Goal: Task Accomplishment & Management: Manage account settings

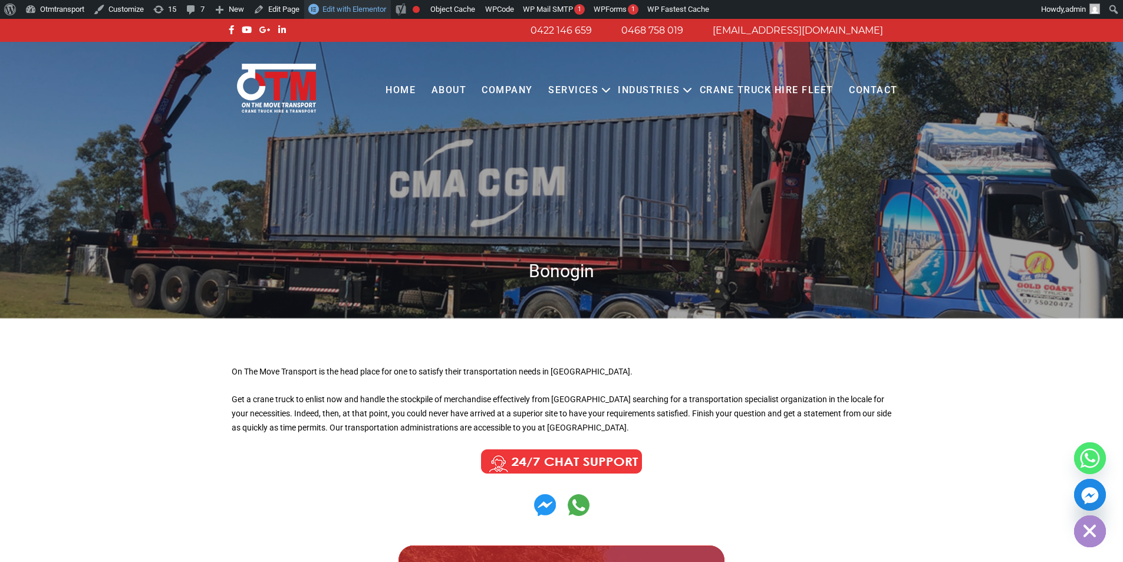
click at [356, 12] on span "Edit with Elementor" at bounding box center [354, 9] width 64 height 9
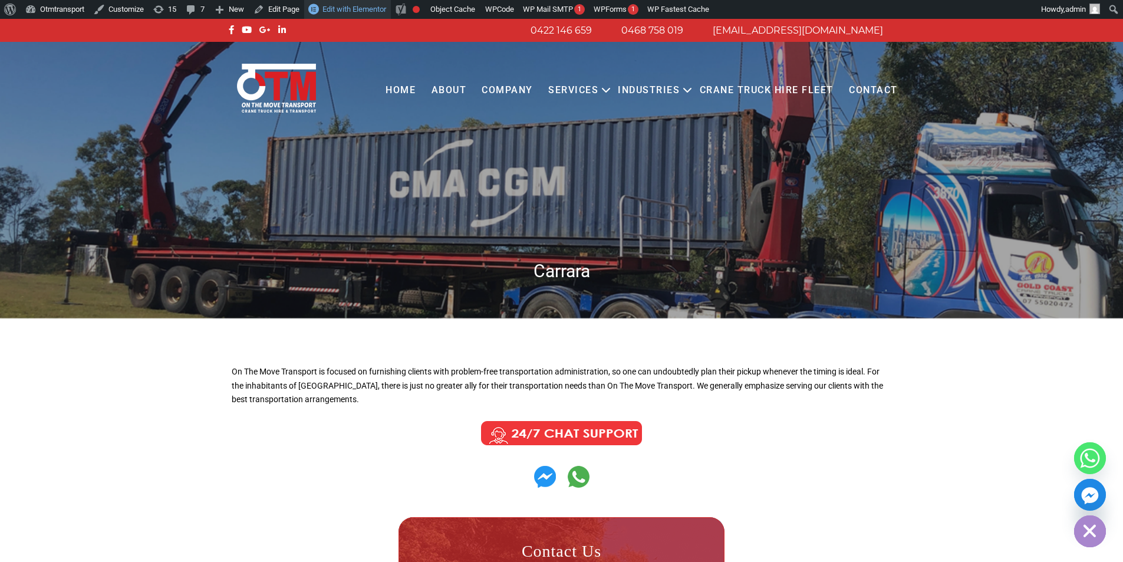
click at [359, 8] on span "Edit with Elementor" at bounding box center [354, 9] width 64 height 9
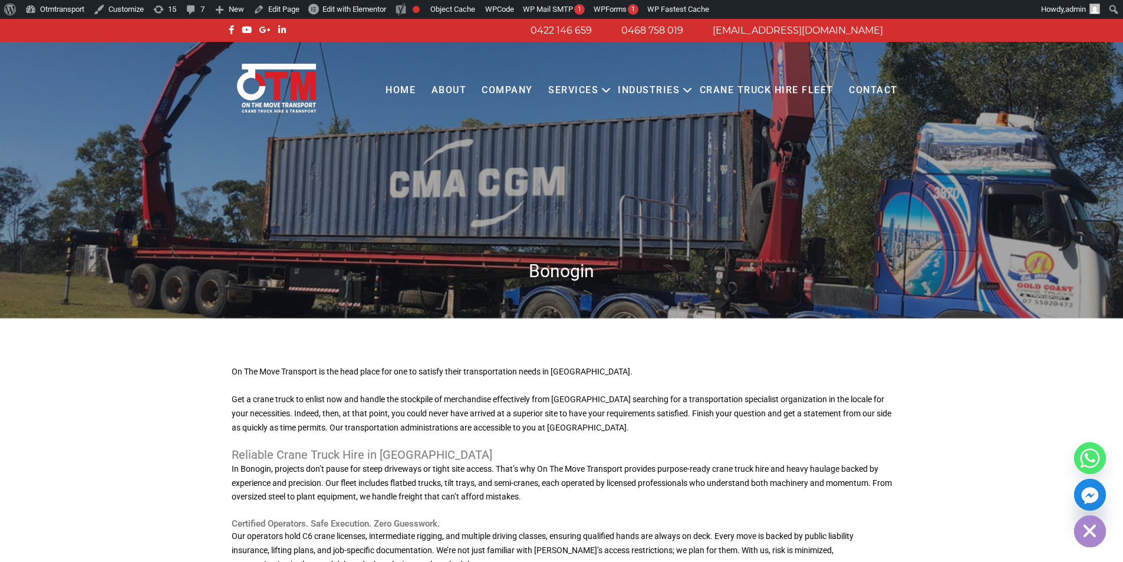
scroll to position [118, 0]
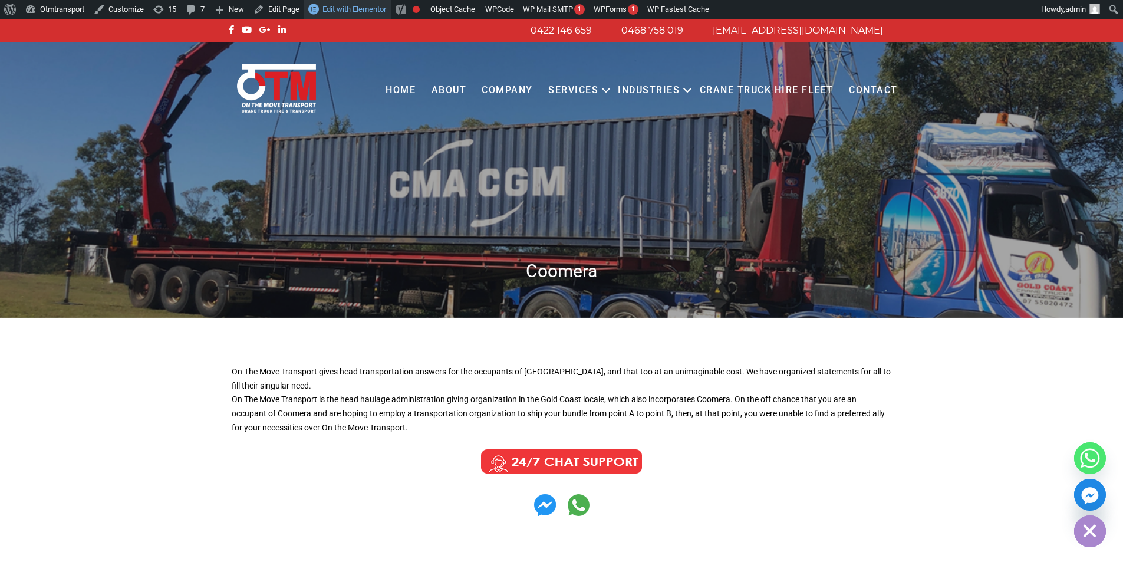
click at [355, 10] on span "Edit with Elementor" at bounding box center [354, 9] width 64 height 9
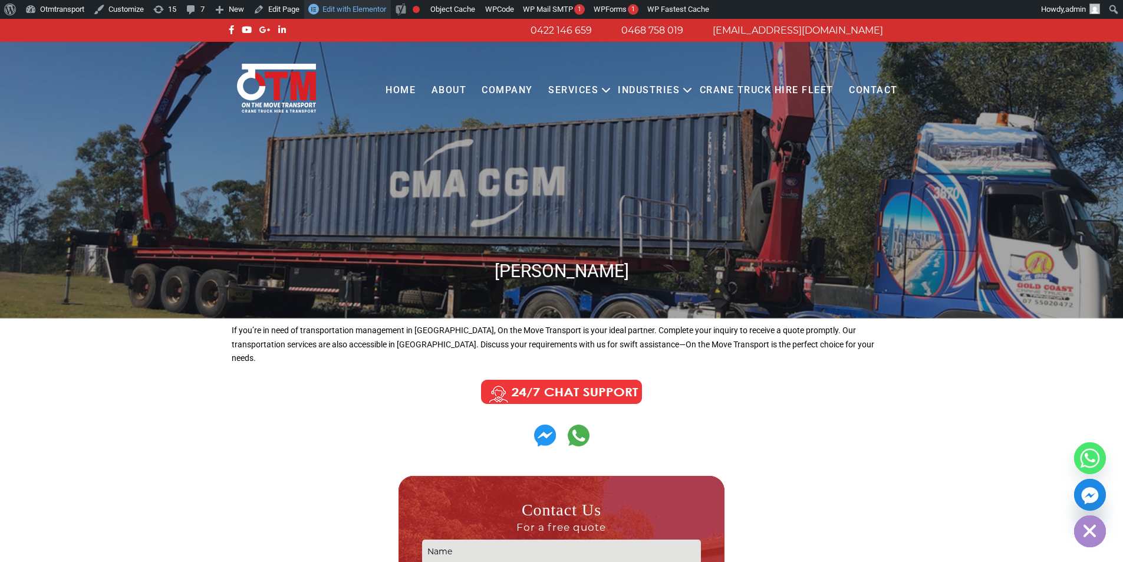
click at [376, 10] on span "Edit with Elementor" at bounding box center [354, 9] width 64 height 9
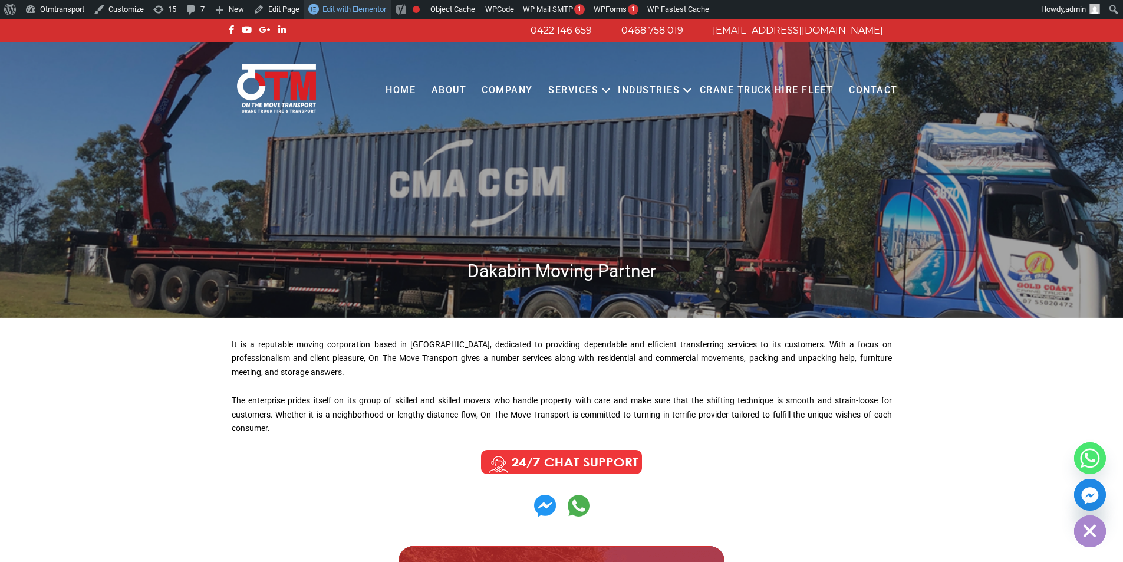
click at [363, 13] on span "Edit with Elementor" at bounding box center [354, 9] width 64 height 9
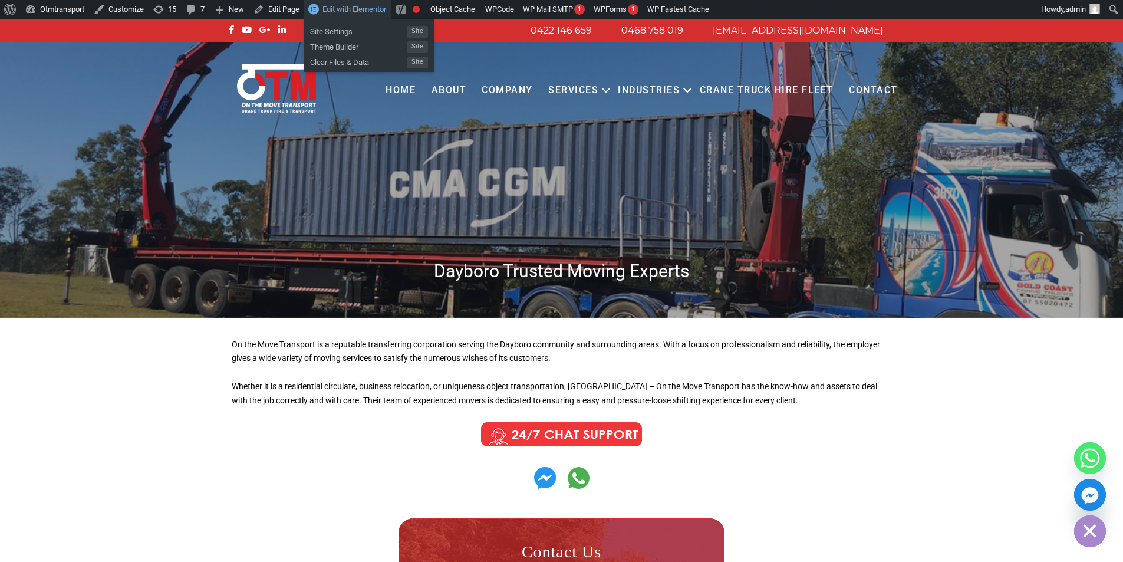
click at [368, 5] on span "Edit with Elementor" at bounding box center [354, 9] width 64 height 9
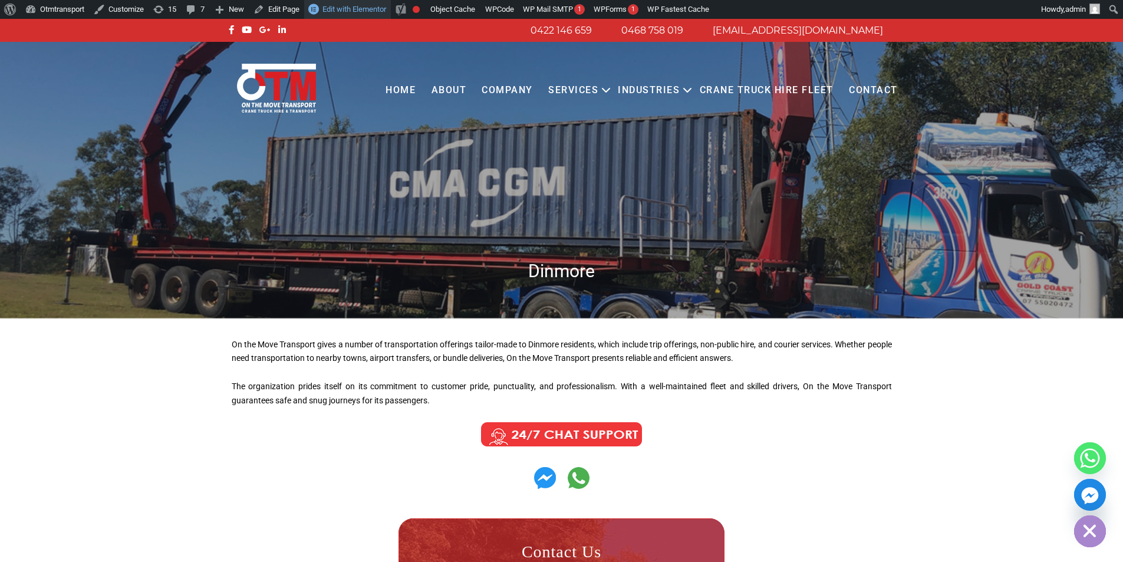
click at [369, 6] on span "Edit with Elementor" at bounding box center [354, 9] width 64 height 9
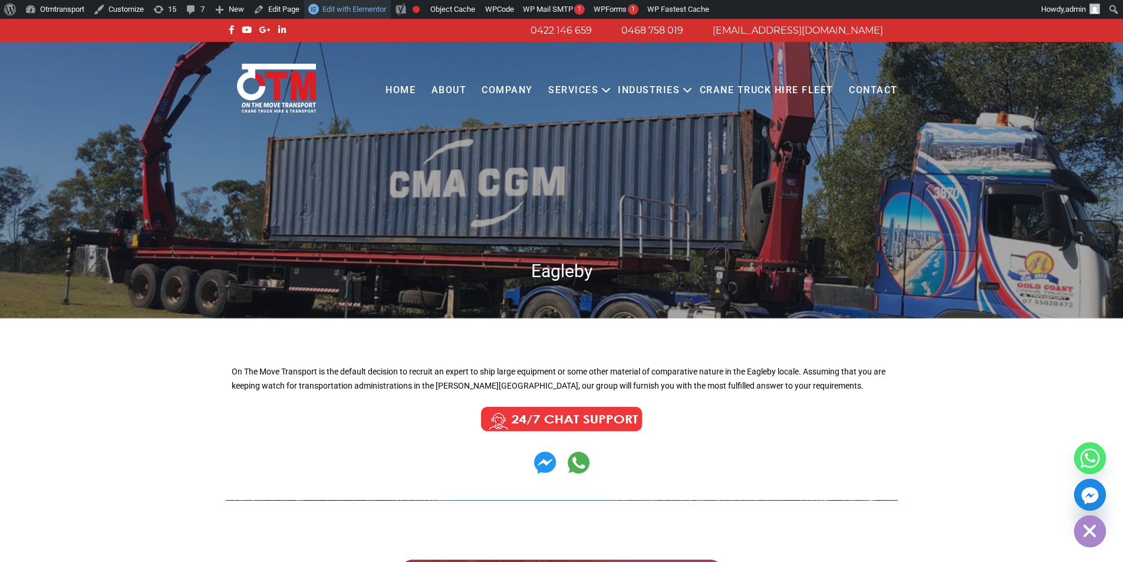
click at [375, 5] on span "Edit with Elementor" at bounding box center [354, 9] width 64 height 9
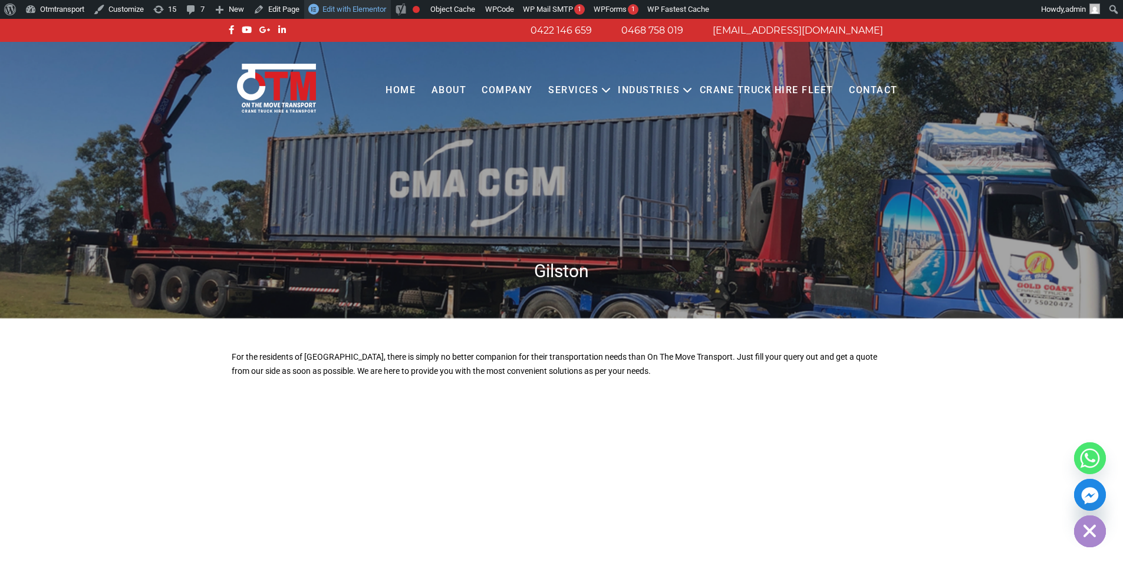
click at [374, 6] on span "Edit with Elementor" at bounding box center [354, 9] width 64 height 9
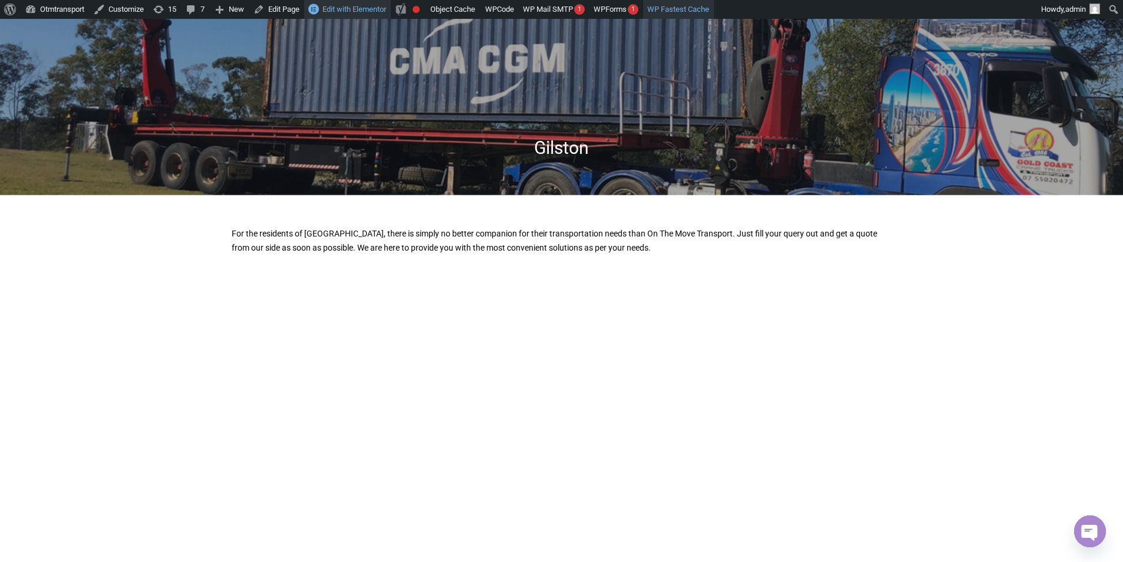
scroll to position [118, 0]
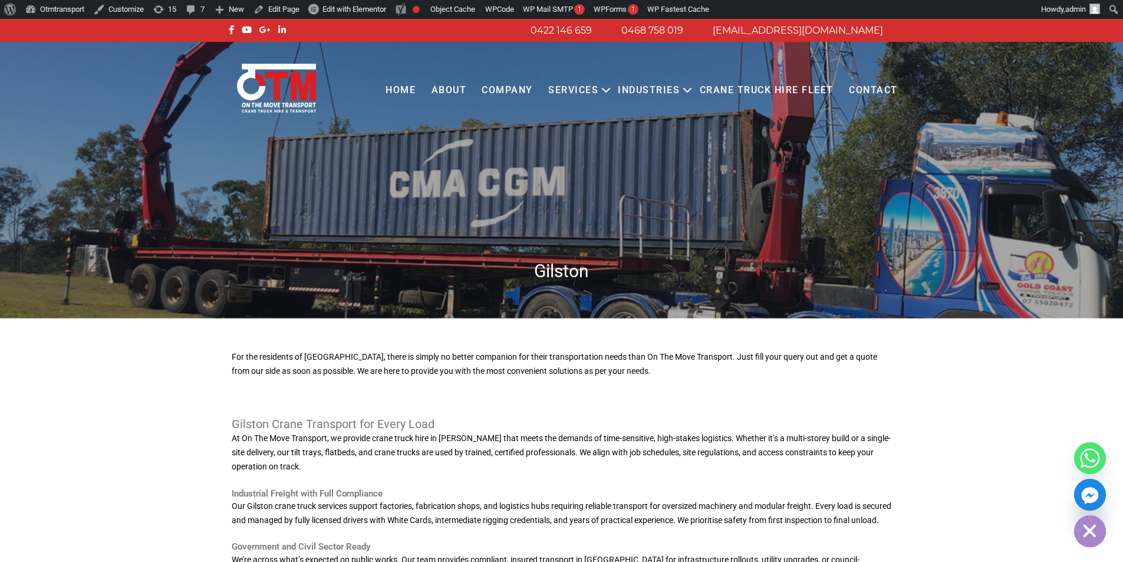
scroll to position [118, 0]
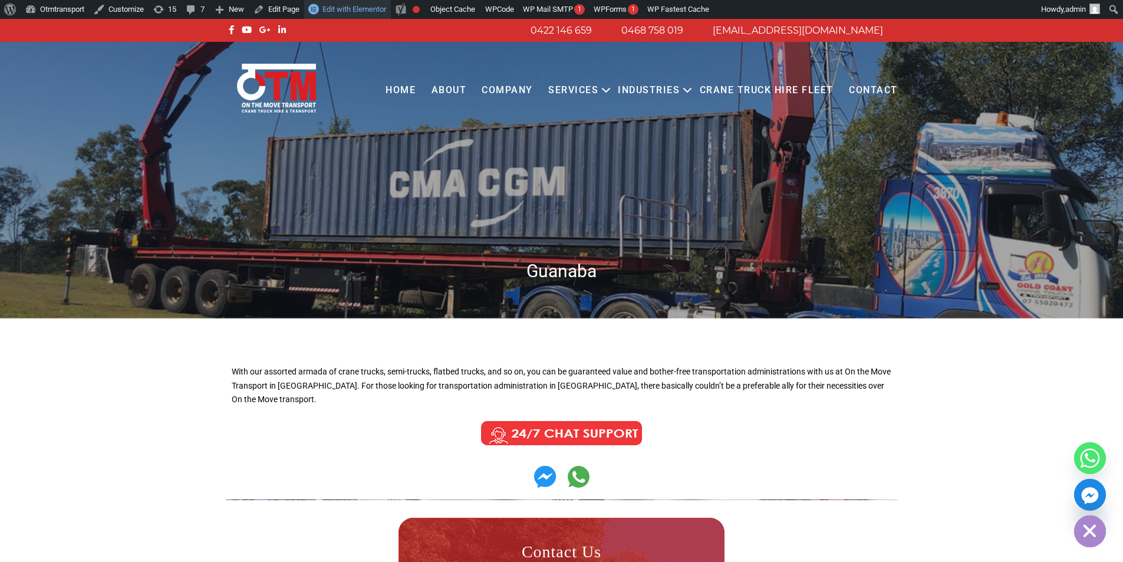
click at [334, 9] on span "Edit with Elementor" at bounding box center [354, 9] width 64 height 9
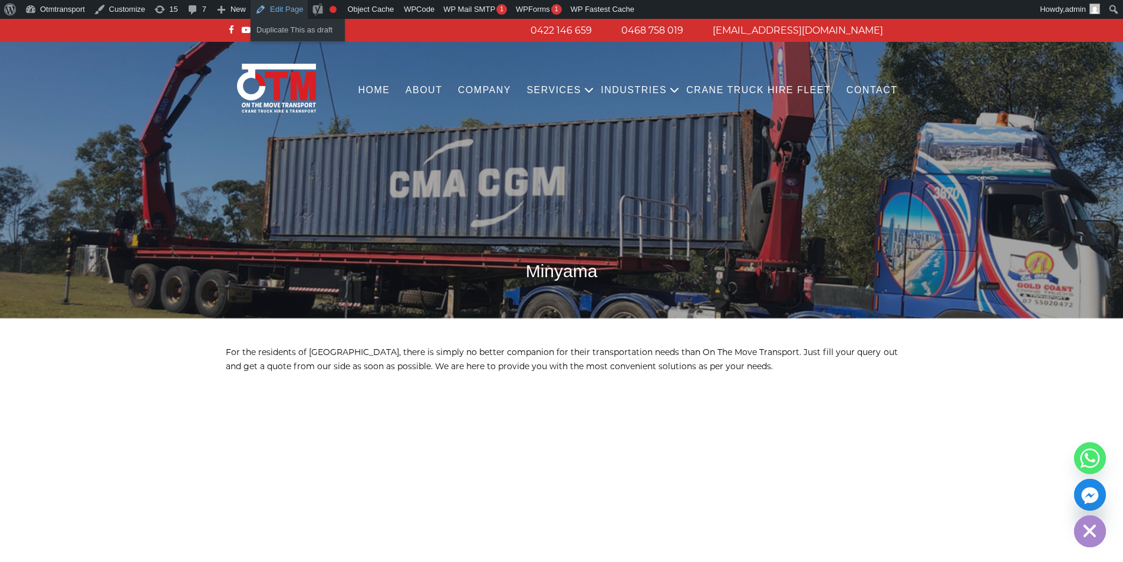
click at [274, 9] on link "Edit Page" at bounding box center [279, 9] width 57 height 19
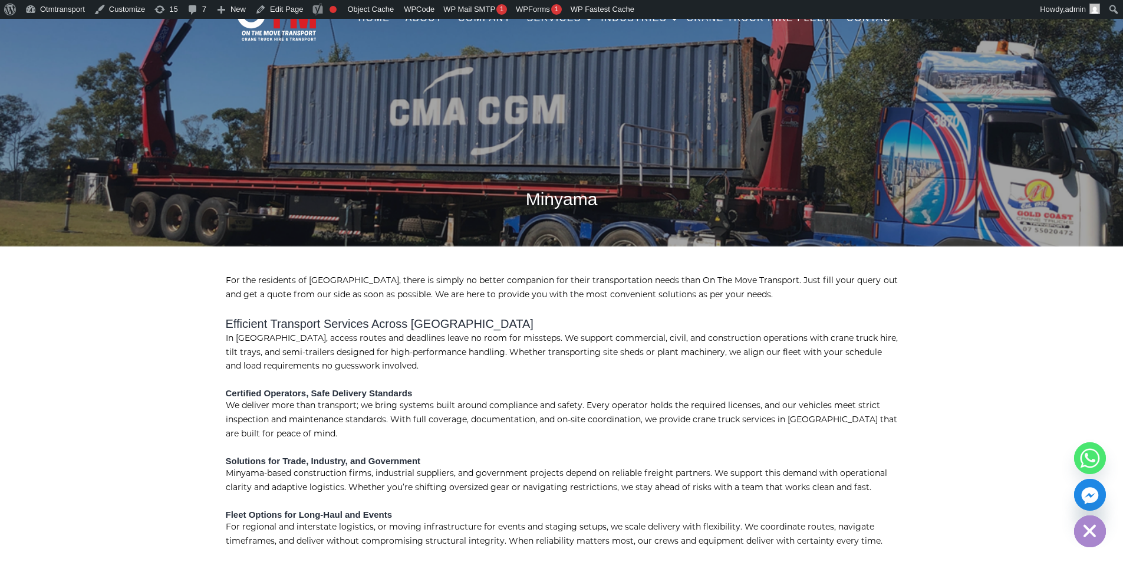
scroll to position [177, 0]
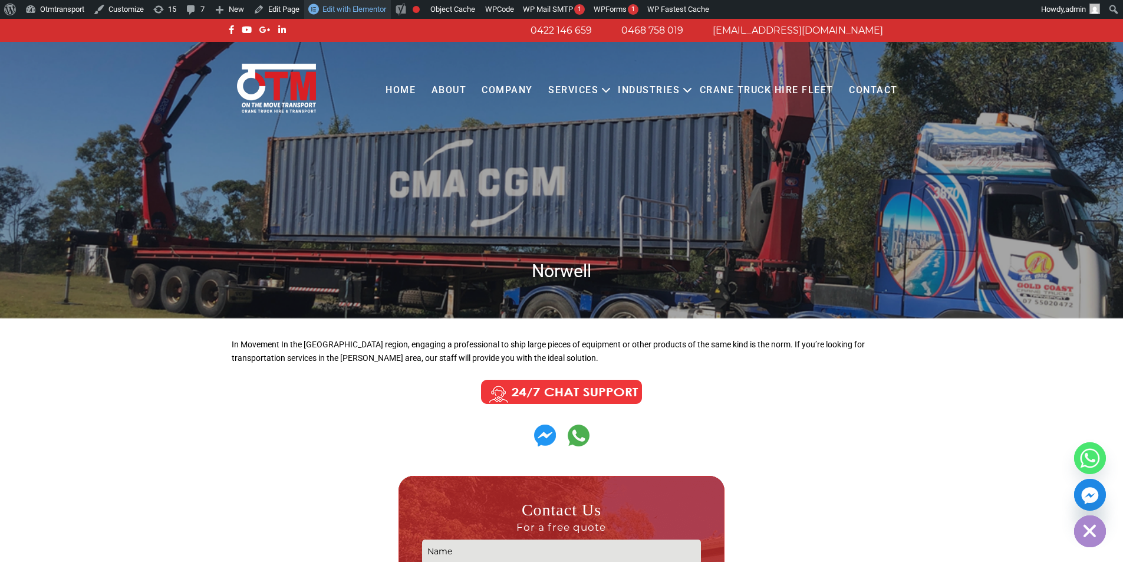
click at [362, 5] on span "Edit with Elementor" at bounding box center [354, 9] width 64 height 9
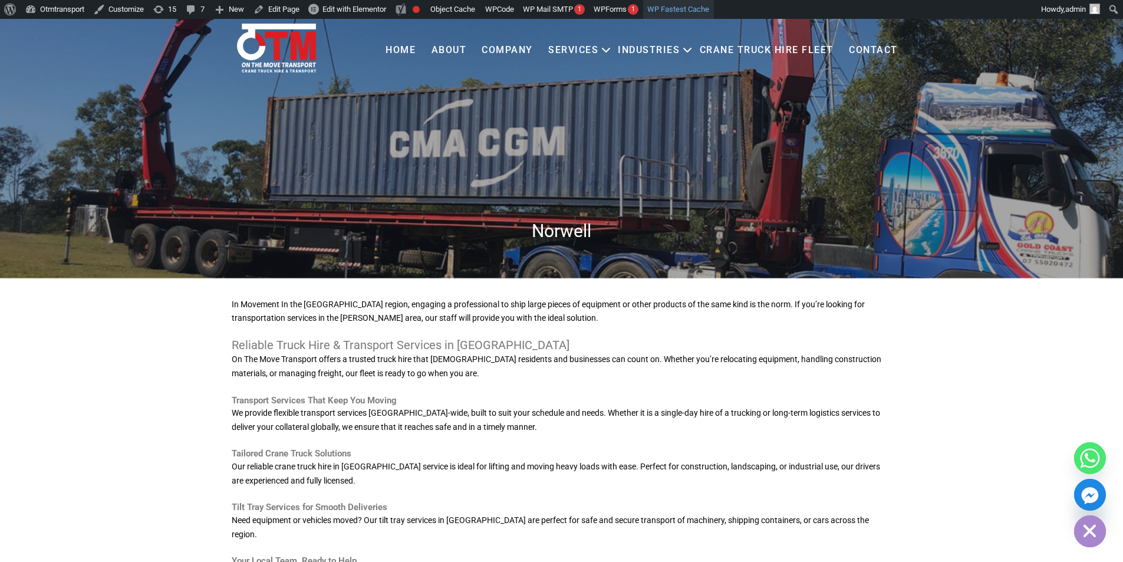
scroll to position [59, 0]
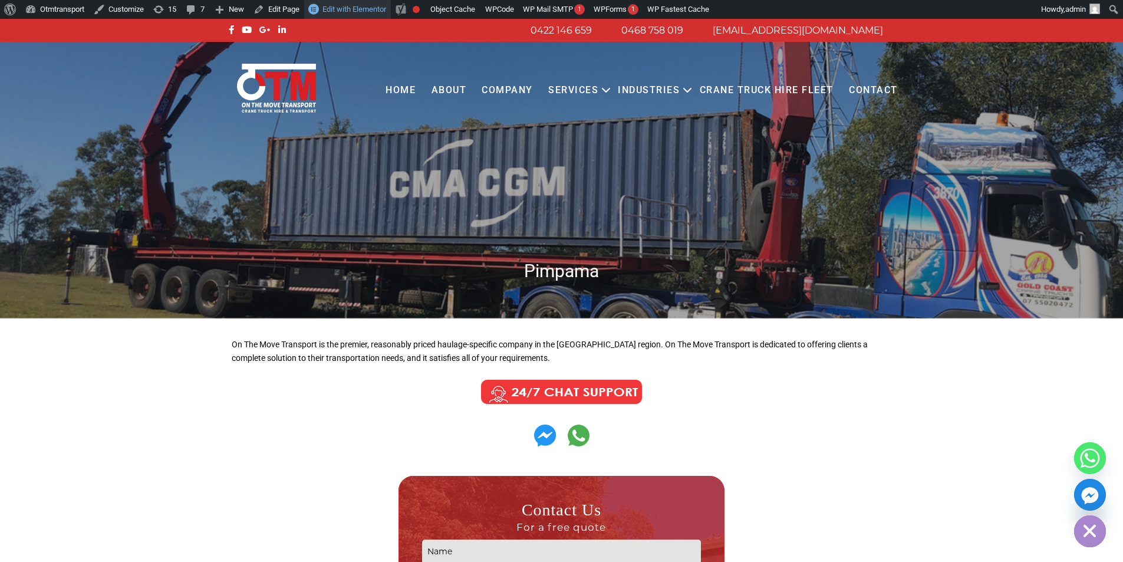
click at [373, 5] on span "Edit with Elementor" at bounding box center [354, 9] width 64 height 9
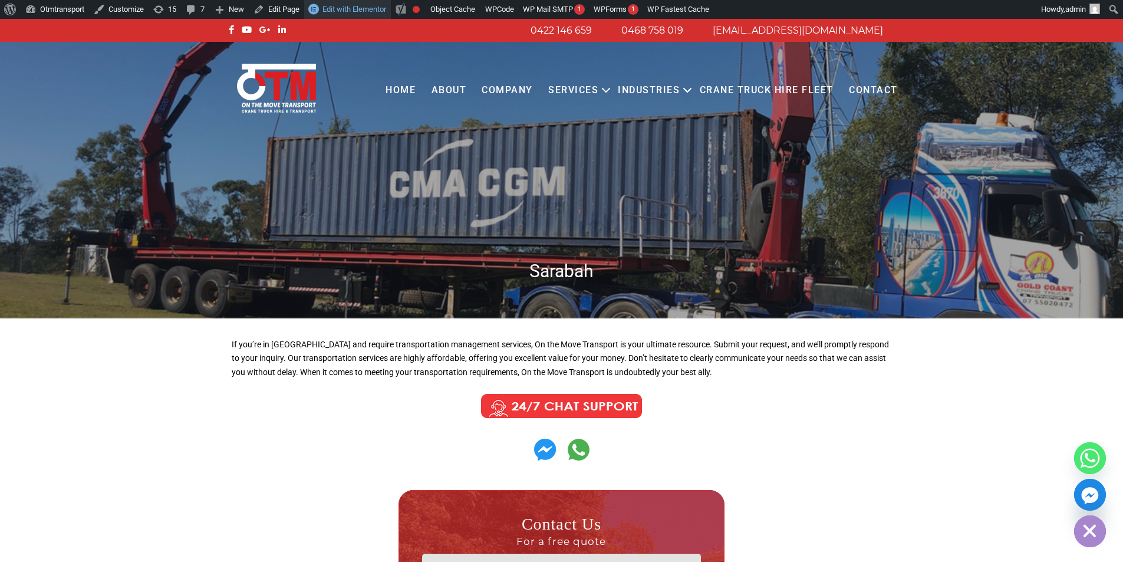
click at [356, 9] on span "Edit with Elementor" at bounding box center [354, 9] width 64 height 9
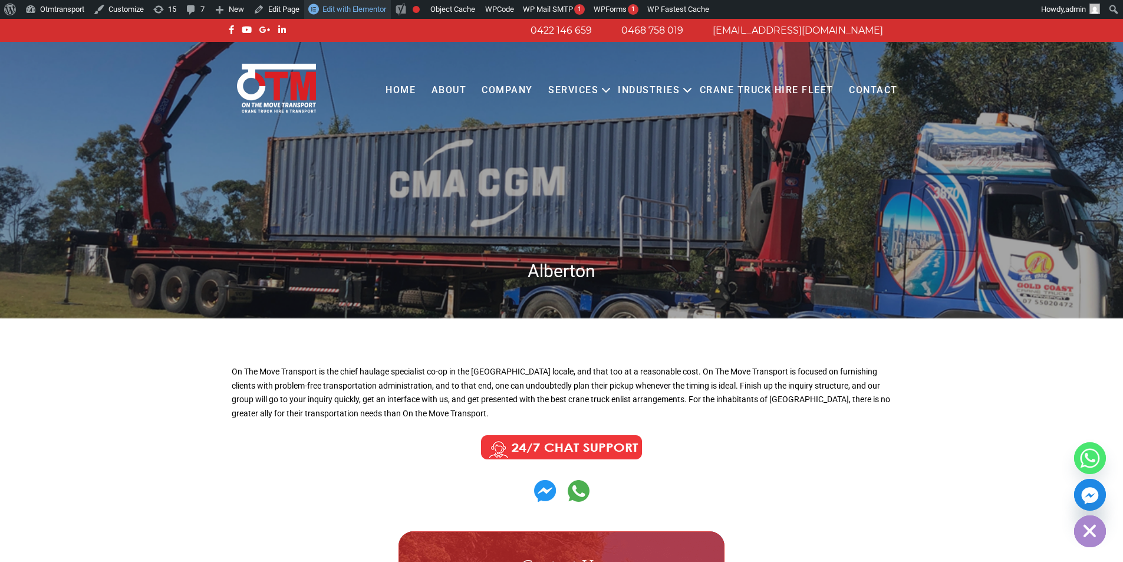
click at [347, 11] on span "Edit with Elementor" at bounding box center [354, 9] width 64 height 9
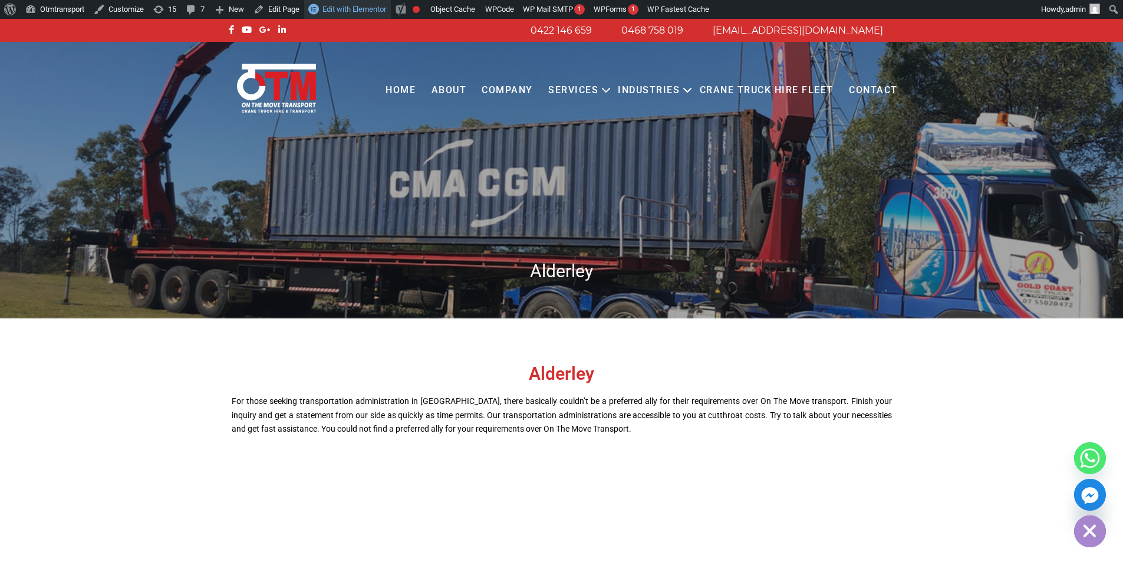
click at [358, 8] on span "Edit with Elementor" at bounding box center [354, 9] width 64 height 9
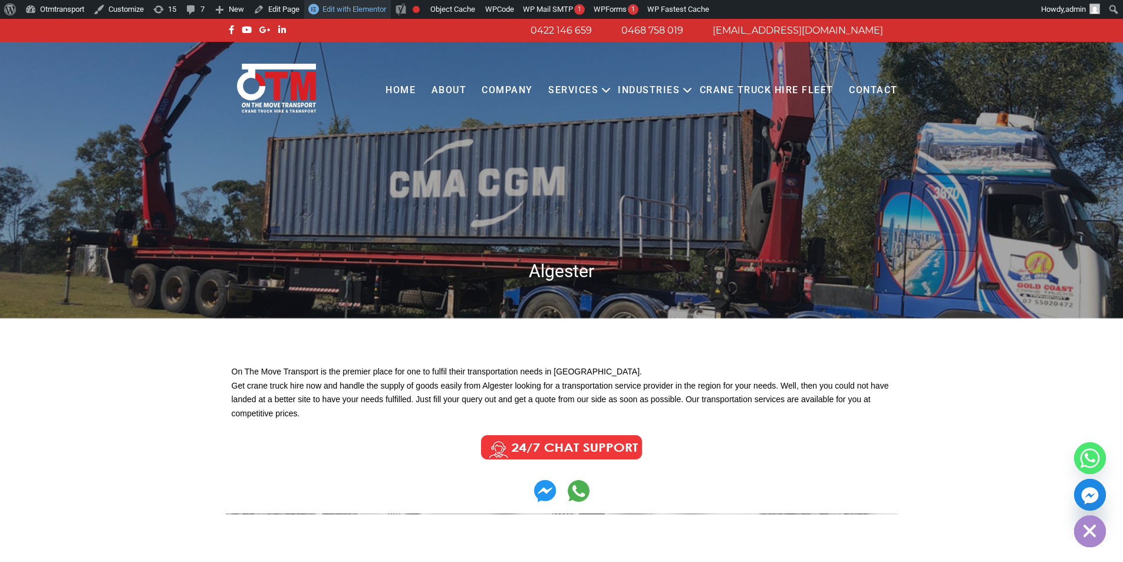
click at [340, 6] on span "Edit with Elementor" at bounding box center [354, 9] width 64 height 9
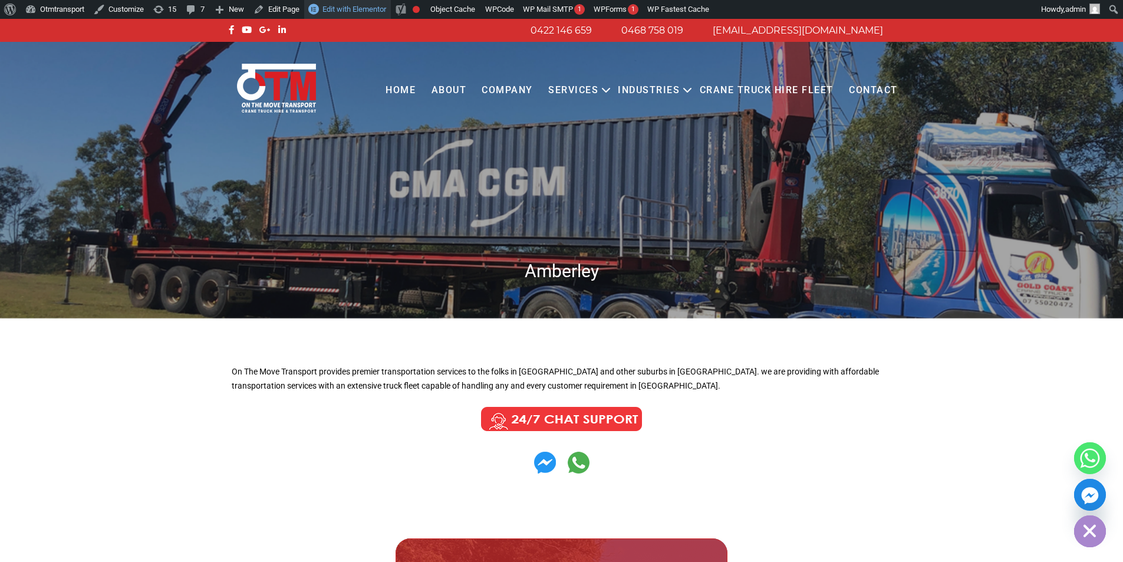
click at [352, 5] on span "Edit with Elementor" at bounding box center [354, 9] width 64 height 9
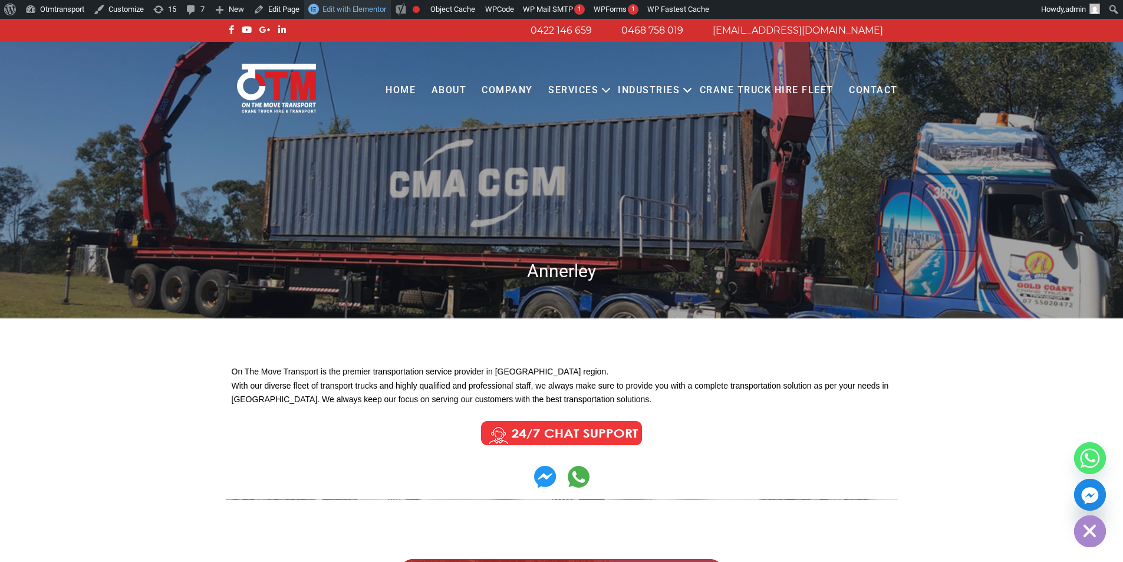
click at [357, 8] on span "Edit with Elementor" at bounding box center [354, 9] width 64 height 9
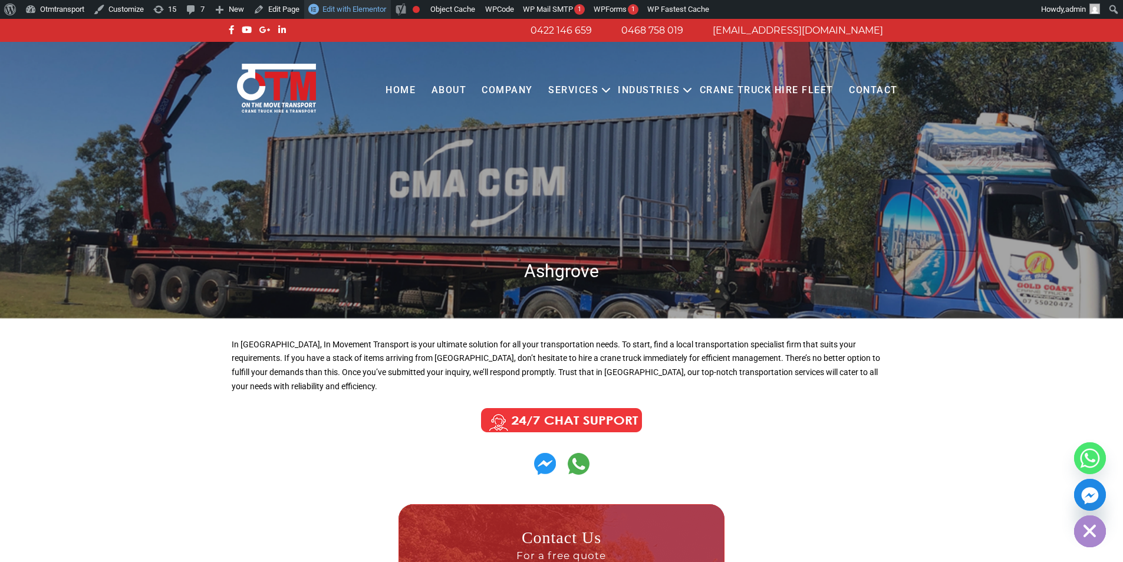
click at [376, 5] on span "Edit with Elementor" at bounding box center [354, 9] width 64 height 9
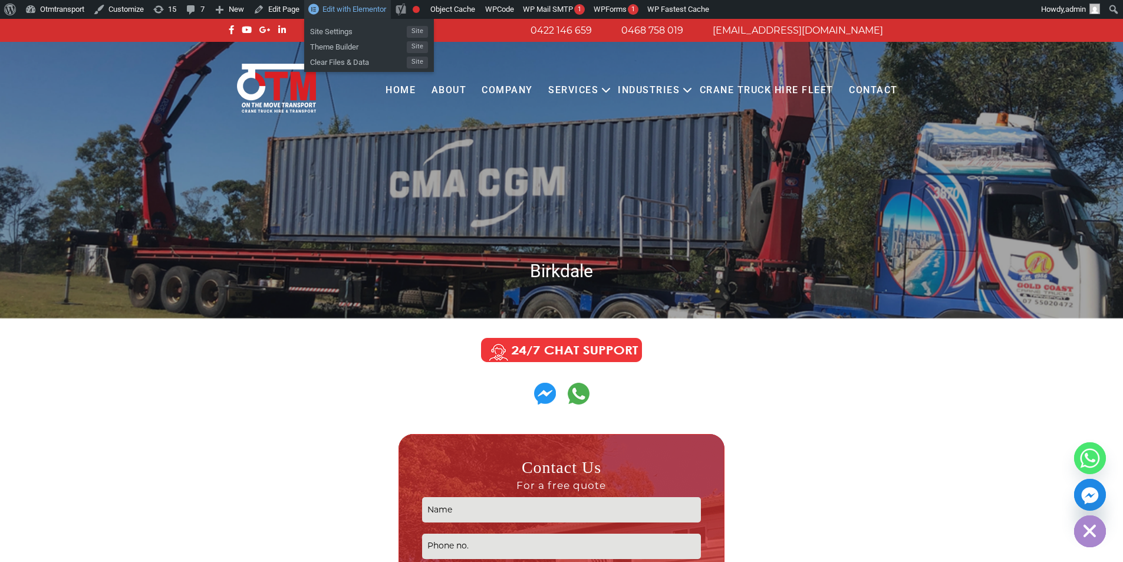
click at [358, 11] on span "Edit with Elementor" at bounding box center [354, 9] width 64 height 9
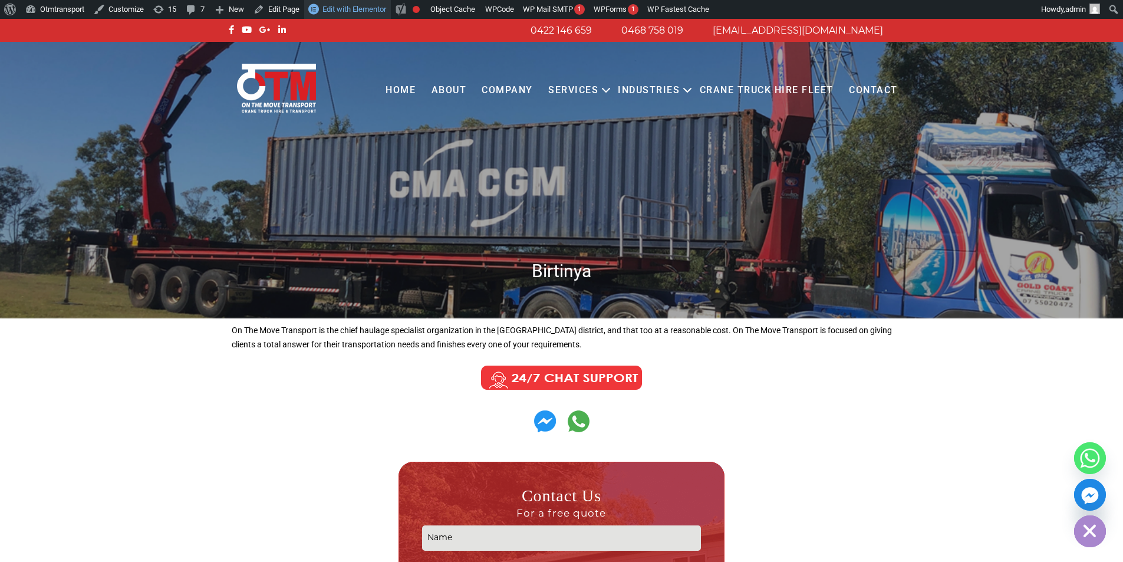
click at [359, 11] on span "Edit with Elementor" at bounding box center [354, 9] width 64 height 9
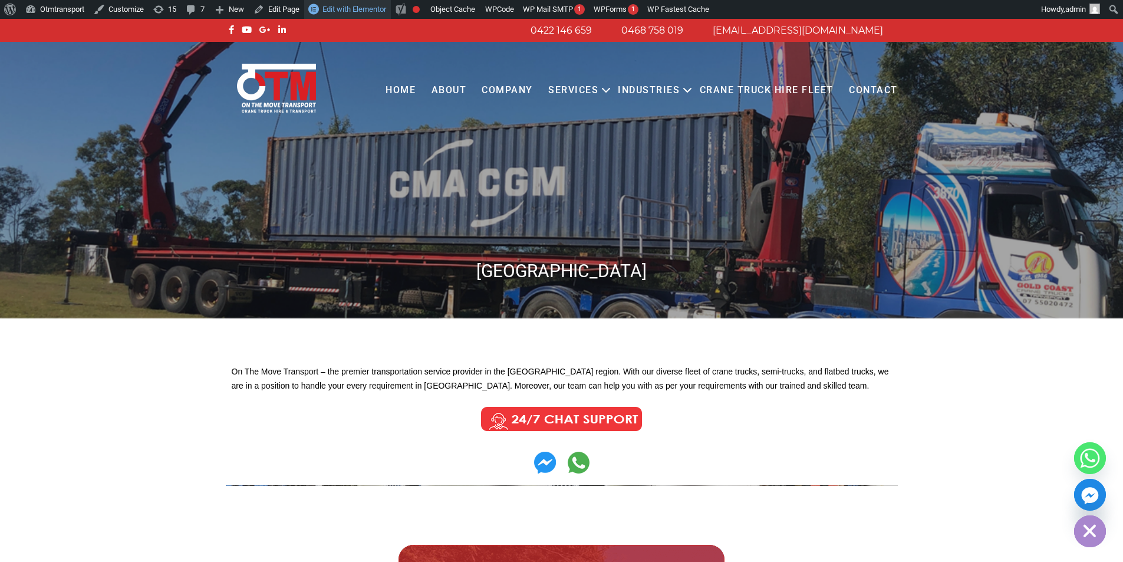
click at [364, 4] on link "Edit with Elementor" at bounding box center [347, 9] width 87 height 19
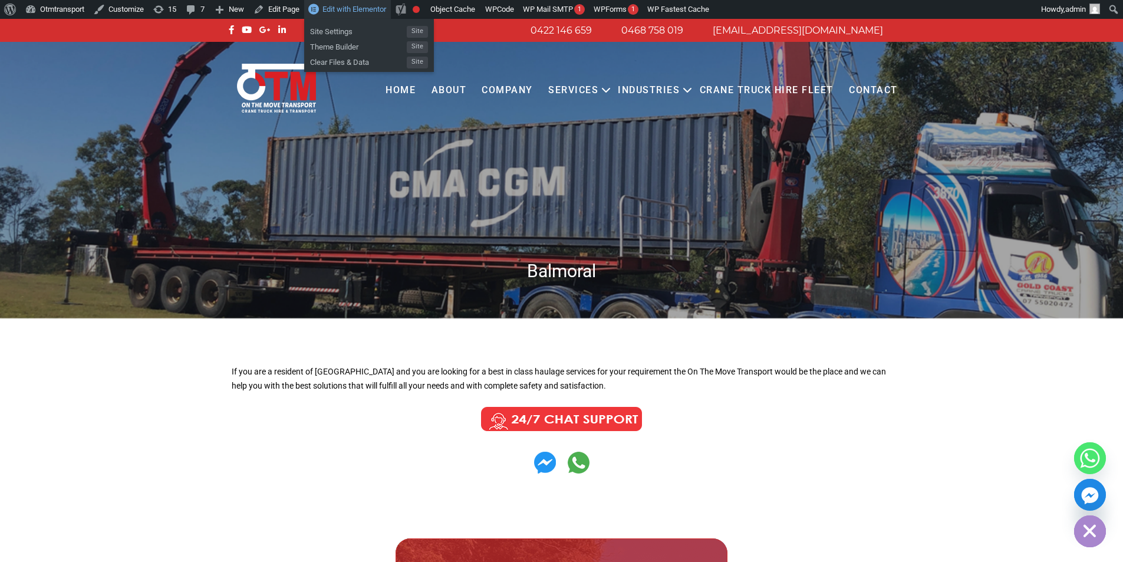
click at [371, 11] on span "Edit with Elementor" at bounding box center [354, 9] width 64 height 9
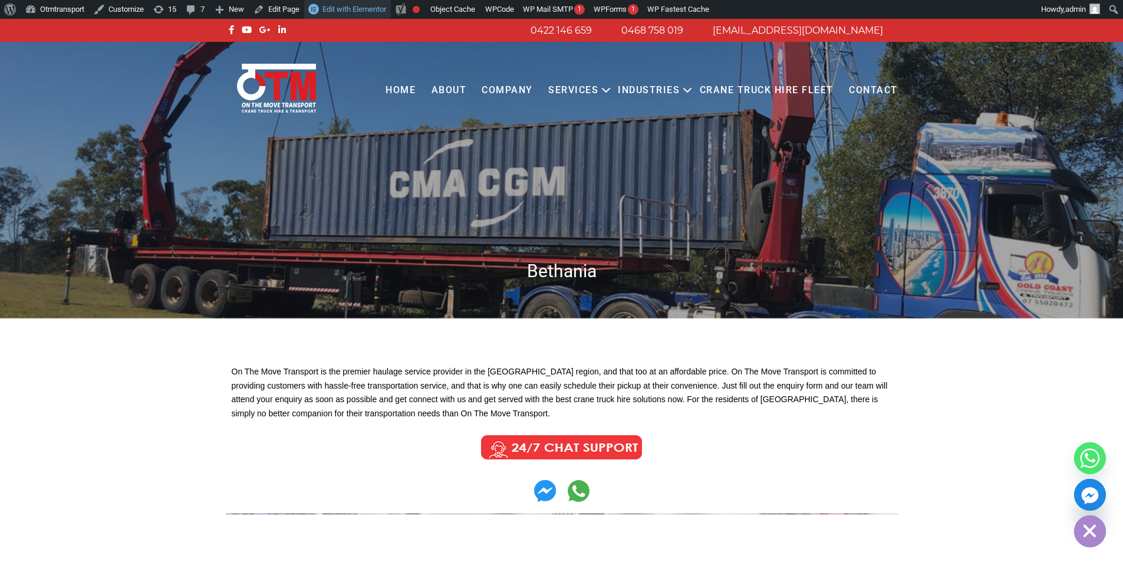
click at [354, 7] on span "Edit with Elementor" at bounding box center [354, 9] width 64 height 9
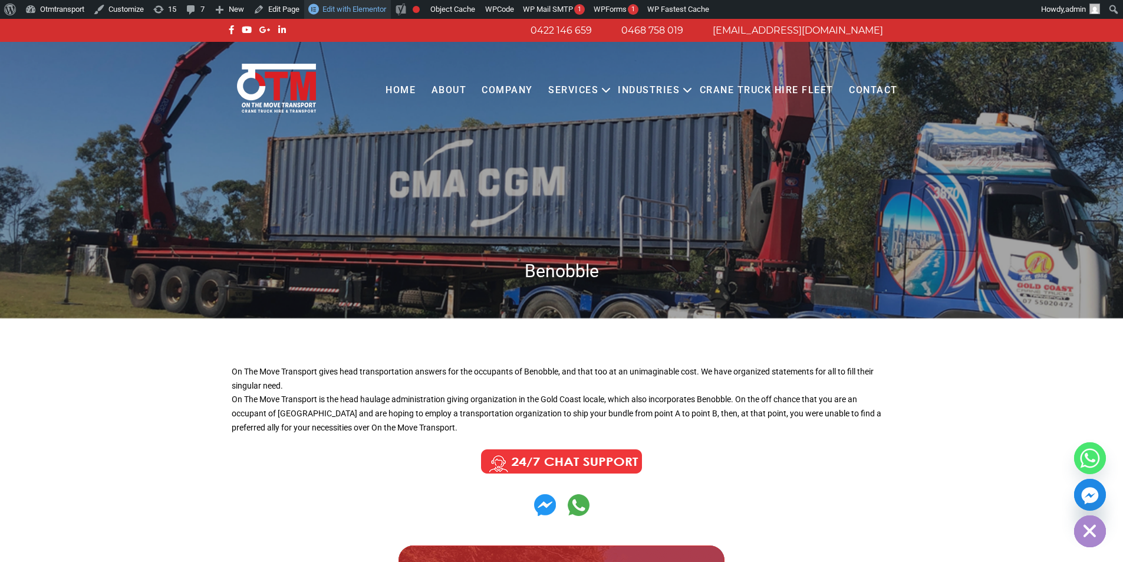
click at [361, 8] on span "Edit with Elementor" at bounding box center [354, 9] width 64 height 9
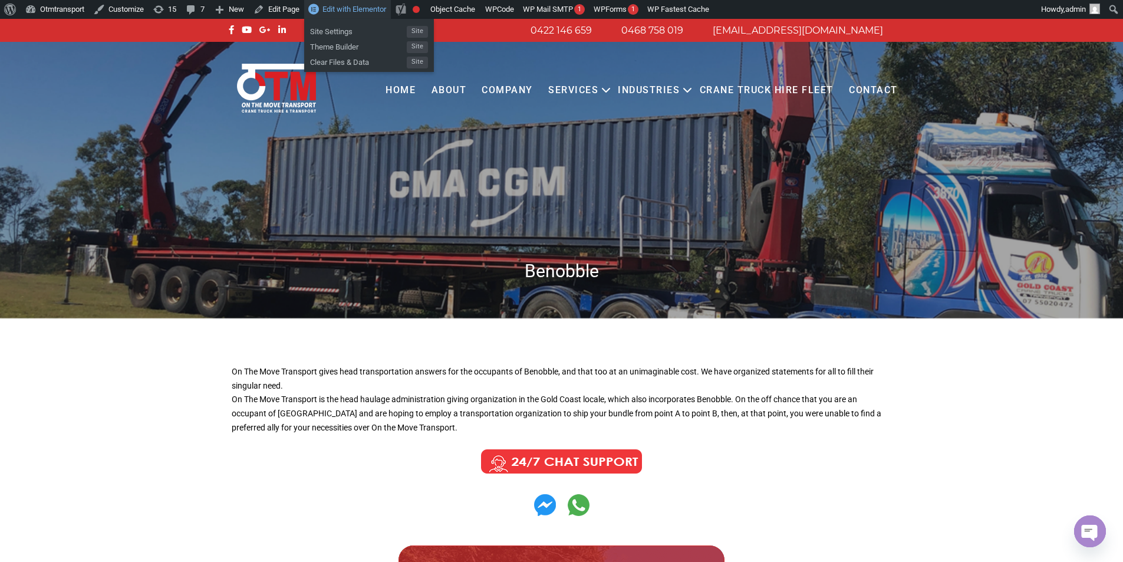
click at [354, 9] on span "Edit with Elementor" at bounding box center [354, 9] width 64 height 9
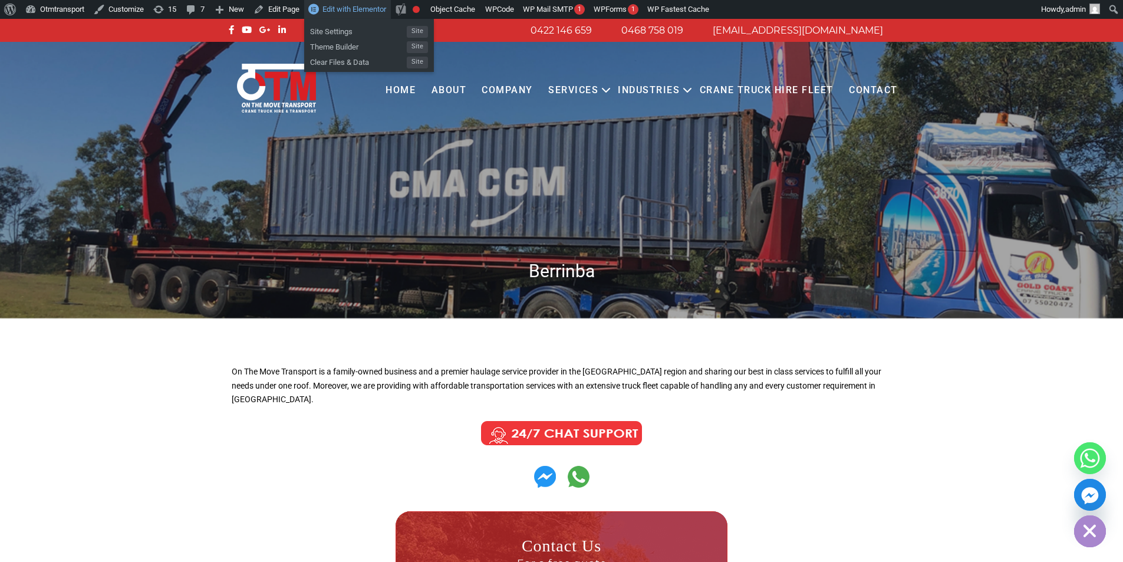
click at [358, 5] on span "Edit with Elementor" at bounding box center [354, 9] width 64 height 9
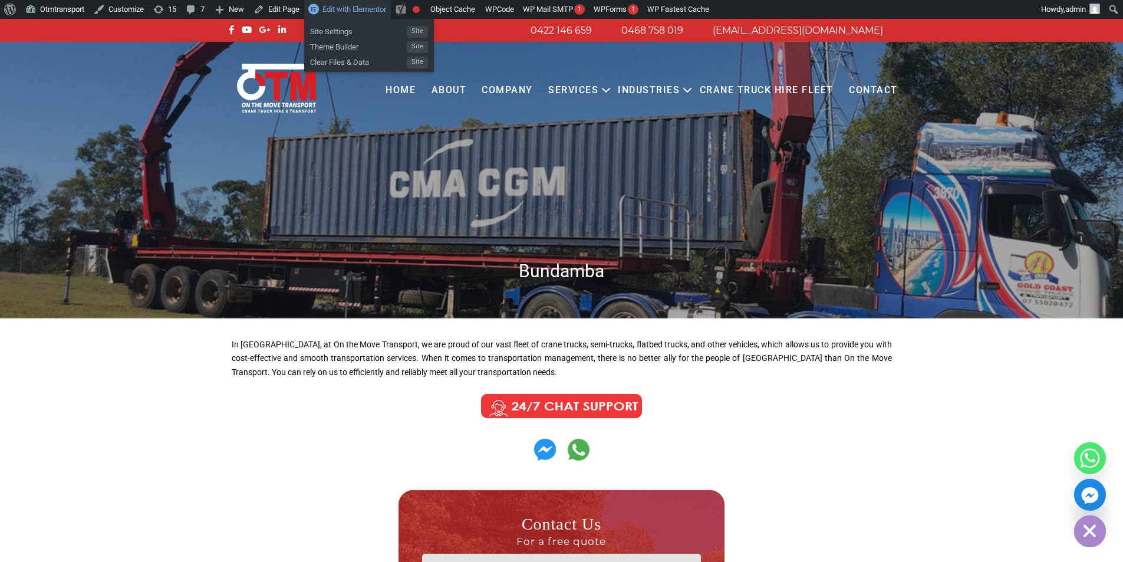
click at [363, 8] on span "Edit with Elementor" at bounding box center [354, 9] width 64 height 9
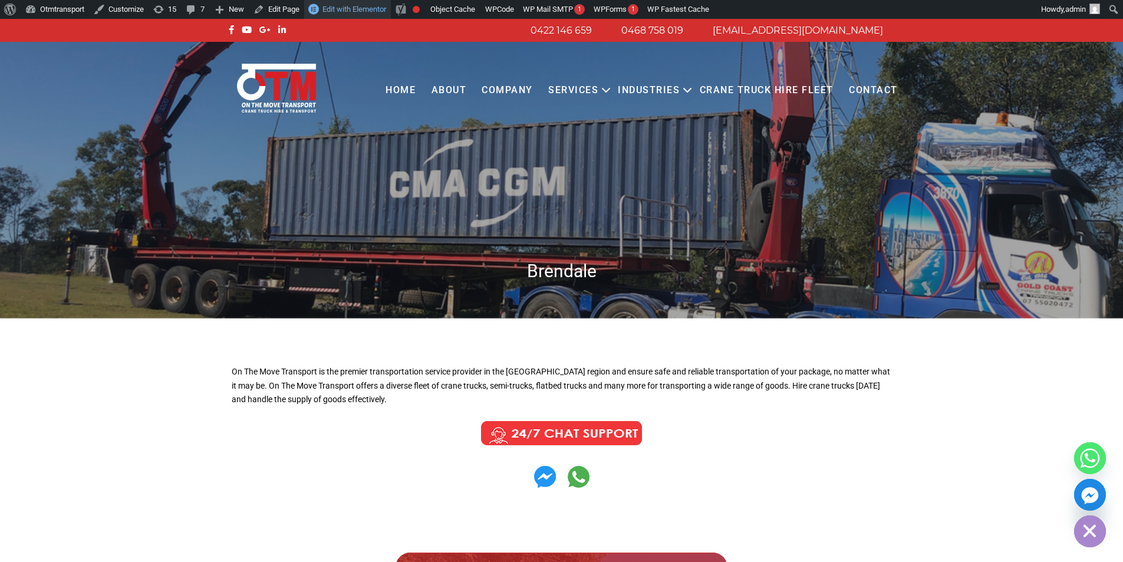
click at [366, 12] on span "Edit with Elementor" at bounding box center [354, 9] width 64 height 9
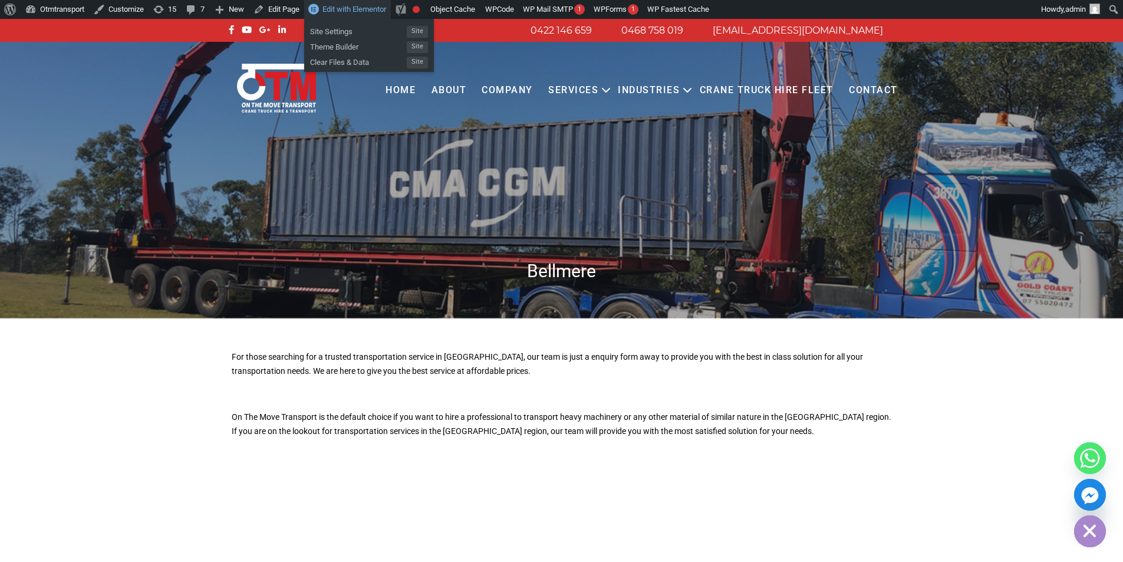
click at [354, 11] on span "Edit with Elementor" at bounding box center [354, 9] width 64 height 9
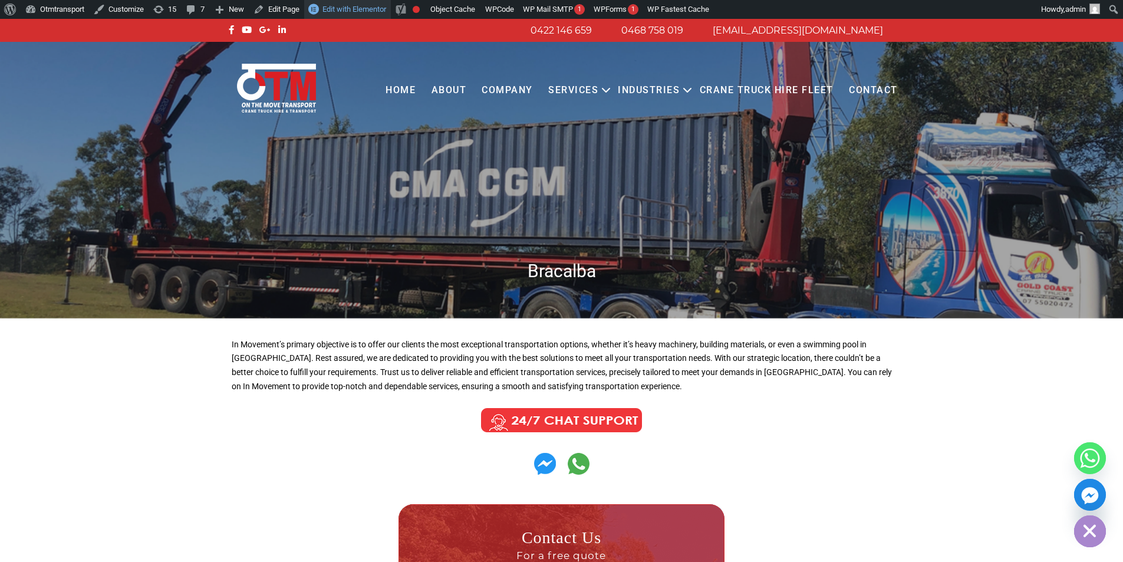
drag, startPoint x: 350, startPoint y: 6, endPoint x: 486, endPoint y: 3, distance: 136.8
click at [350, 6] on span "Edit with Elementor" at bounding box center [354, 9] width 64 height 9
click at [368, 8] on span "Edit with Elementor" at bounding box center [354, 9] width 64 height 9
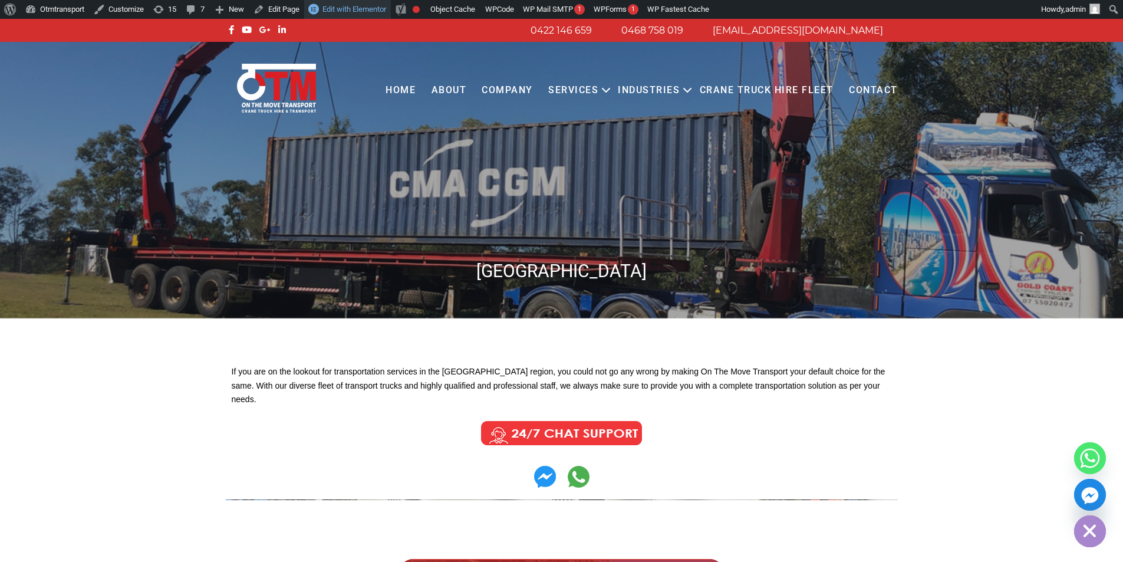
click at [339, 14] on link "Edit with Elementor" at bounding box center [347, 9] width 87 height 19
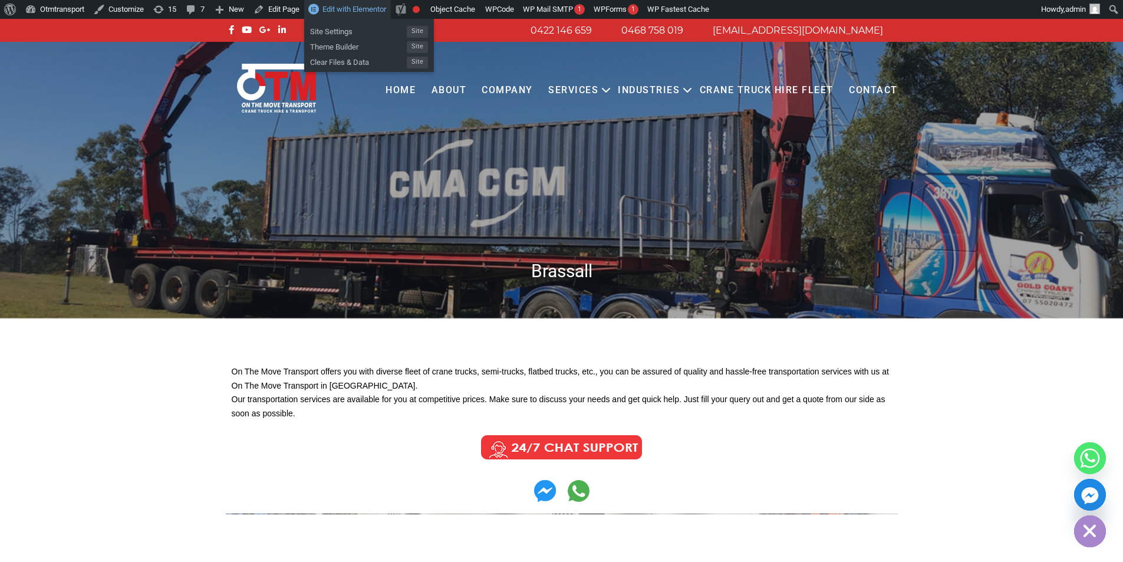
drag, startPoint x: 343, startPoint y: 6, endPoint x: 503, endPoint y: 5, distance: 160.4
click at [343, 6] on span "Edit with Elementor" at bounding box center [354, 9] width 64 height 9
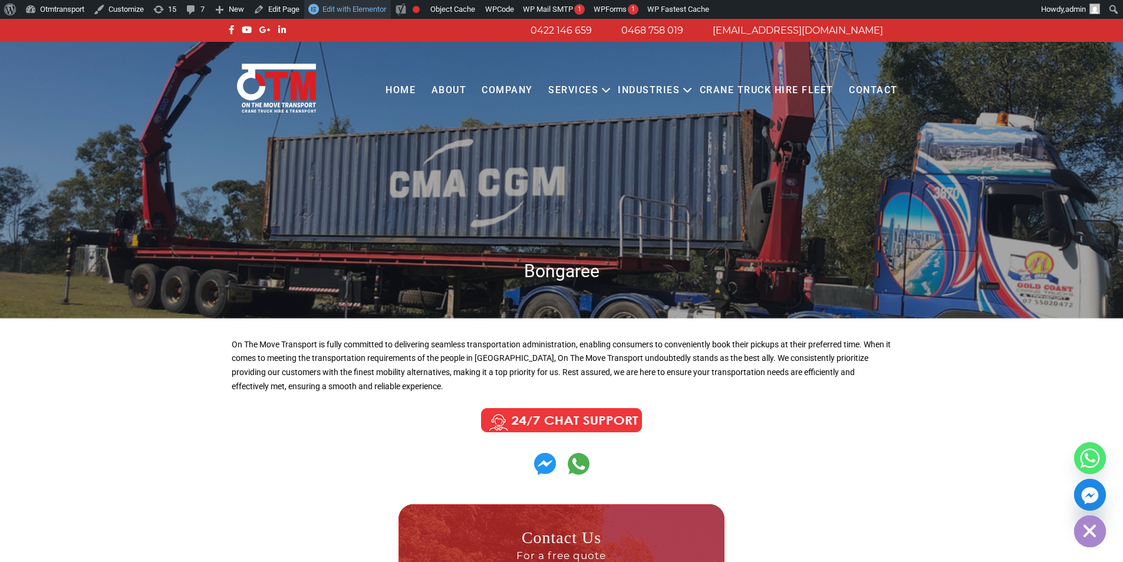
click at [366, 7] on span "Edit with Elementor" at bounding box center [354, 9] width 64 height 9
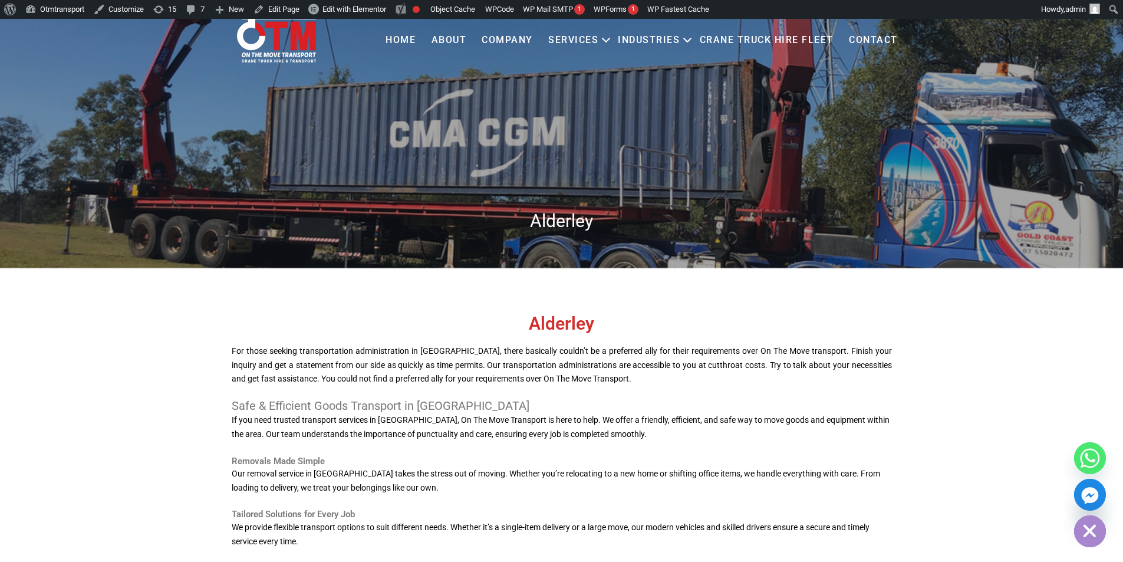
scroll to position [177, 0]
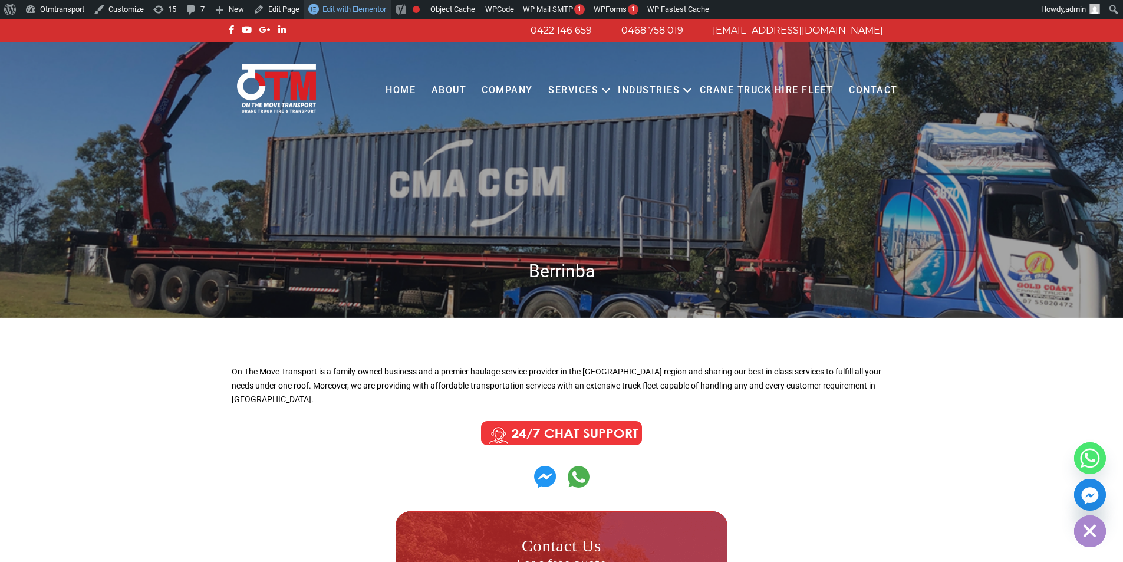
click at [367, 2] on link "Edit with Elementor" at bounding box center [347, 9] width 87 height 19
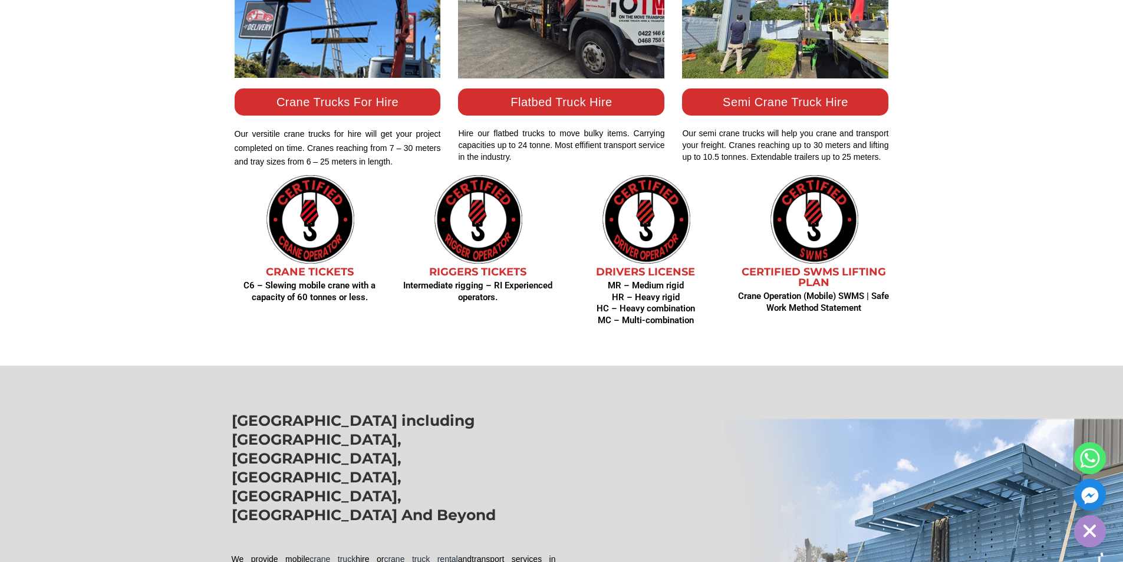
scroll to position [1297, 0]
